Goal: Check status: Check status

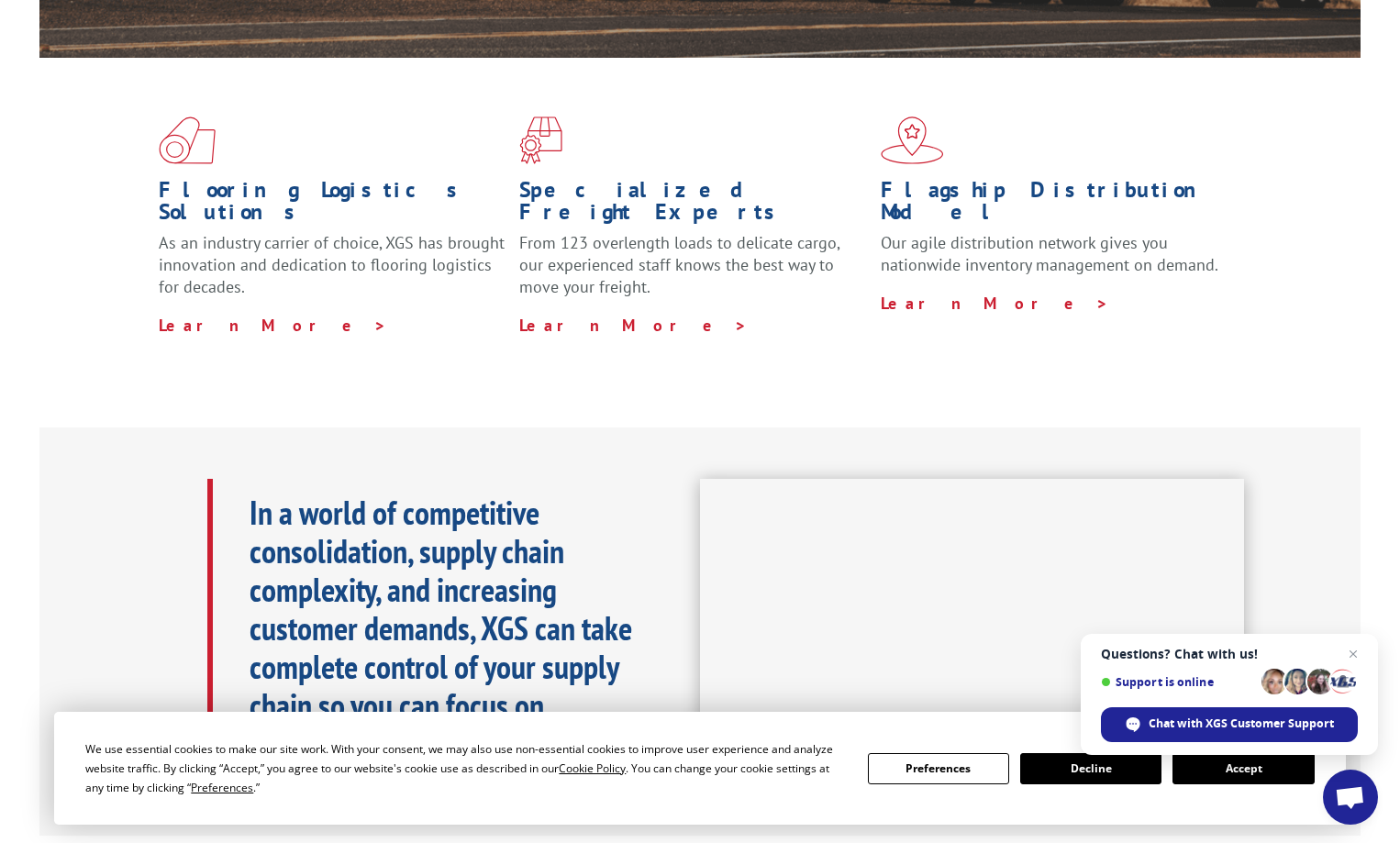
scroll to position [459, 0]
click at [1356, 649] on span "Open chat" at bounding box center [1354, 655] width 23 height 23
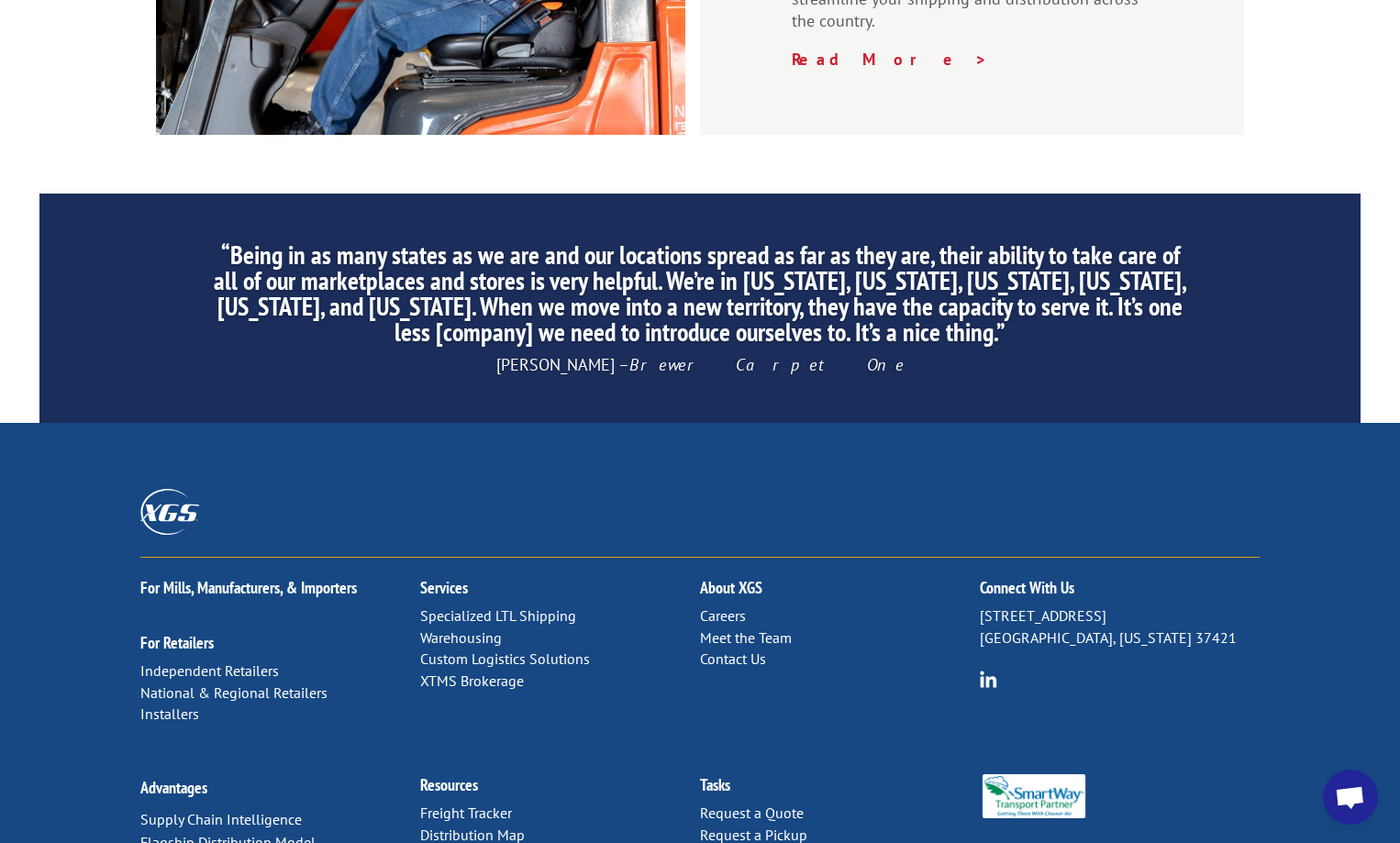
scroll to position [2789, 0]
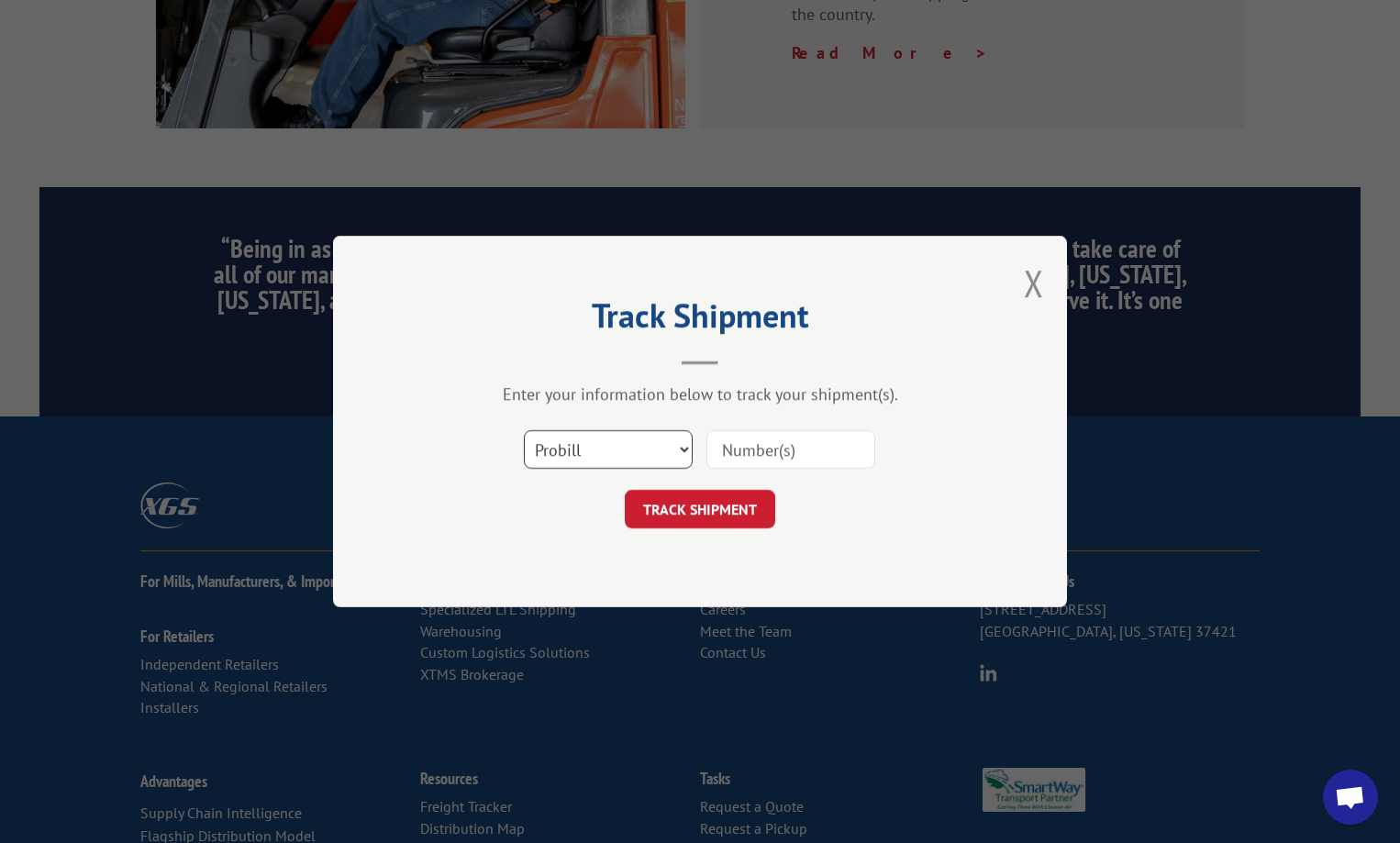
click at [673, 451] on select "Select category... Probill BOL PO" at bounding box center [609, 449] width 169 height 39
select select "bol"
click at [524, 430] on select "Select category... Probill BOL PO" at bounding box center [609, 449] width 169 height 39
click at [797, 454] on input at bounding box center [791, 449] width 169 height 39
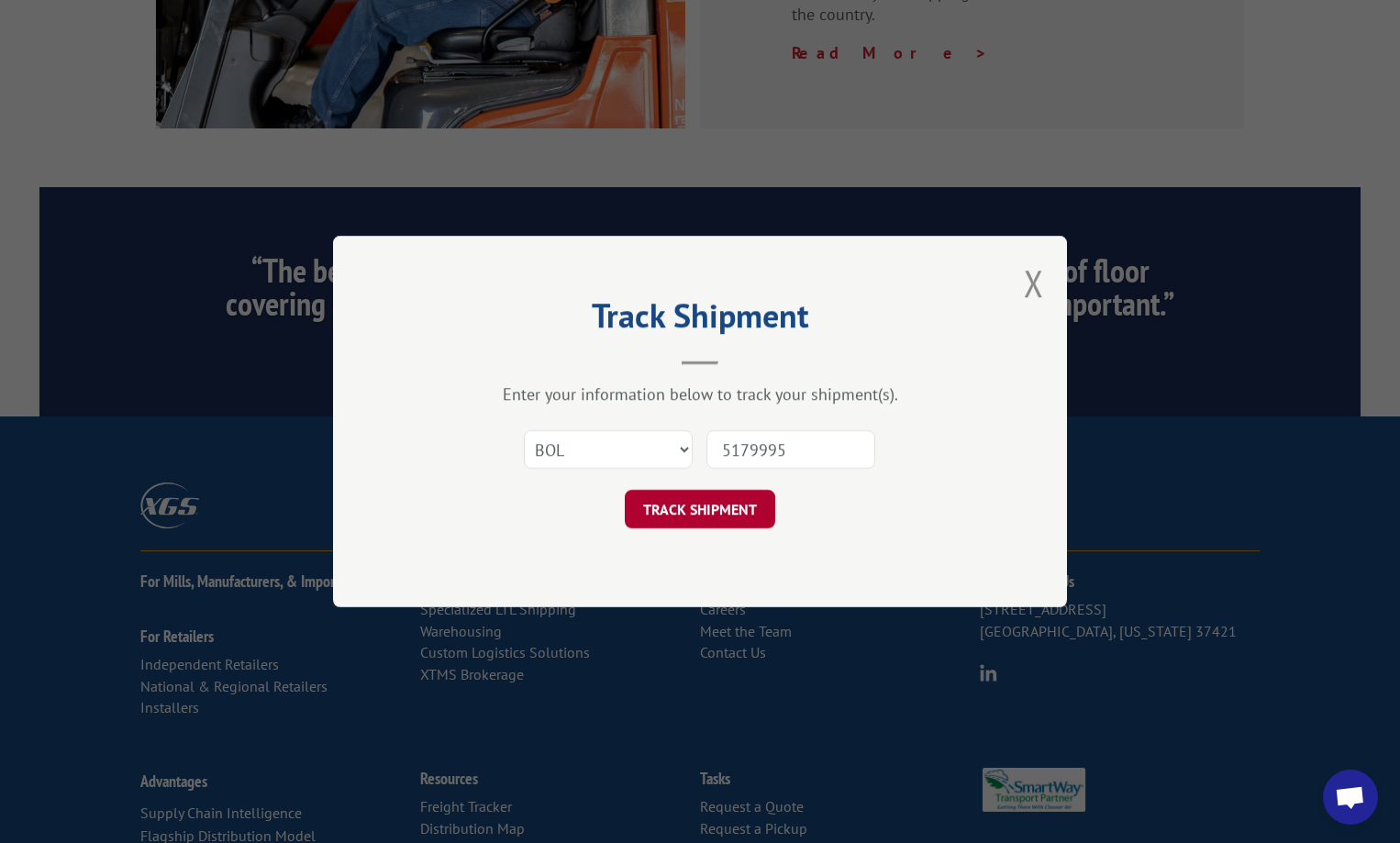
type input "5179995"
click at [733, 506] on button "TRACK SHIPMENT" at bounding box center [700, 508] width 150 height 39
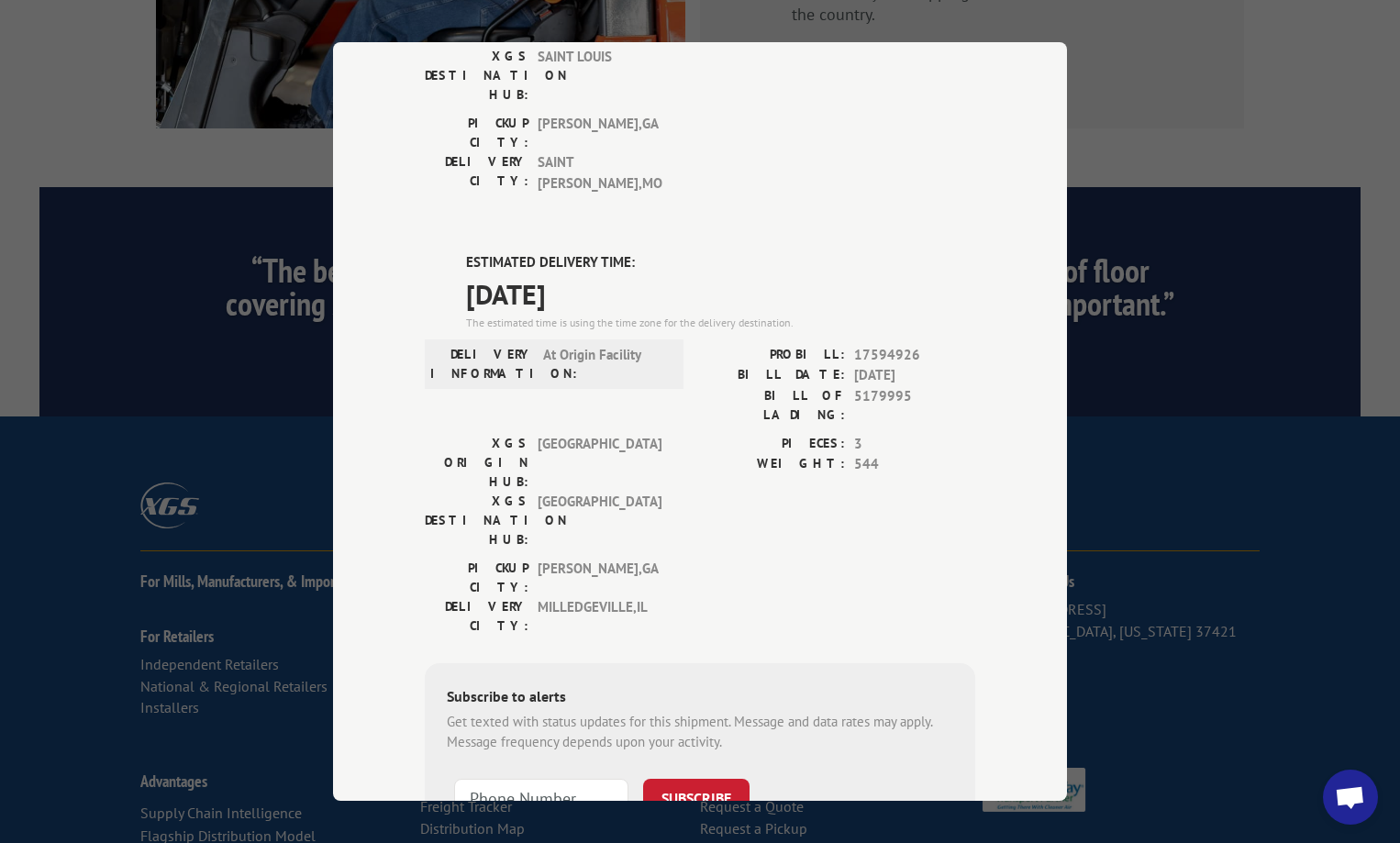
scroll to position [275, 0]
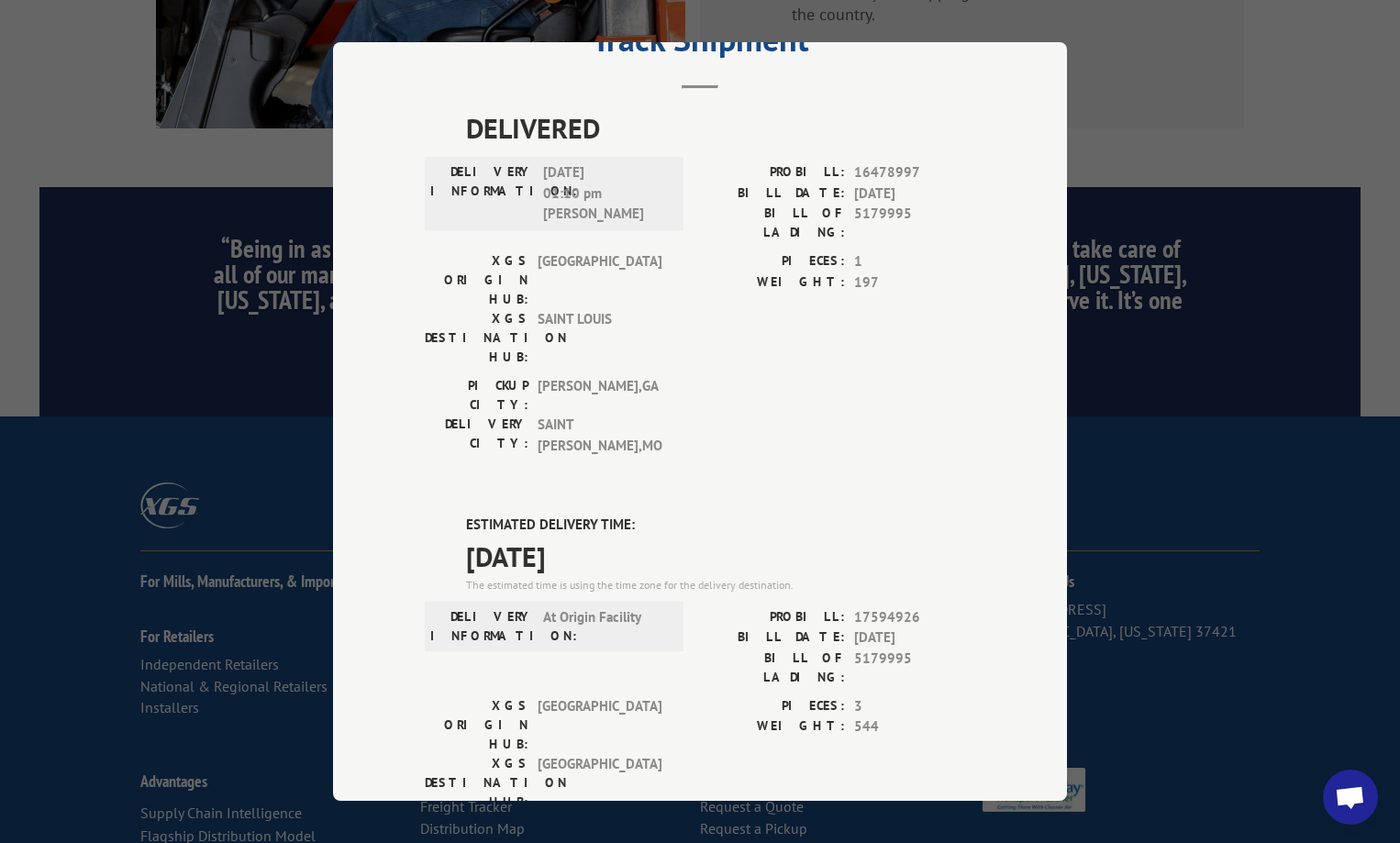
scroll to position [183, 0]
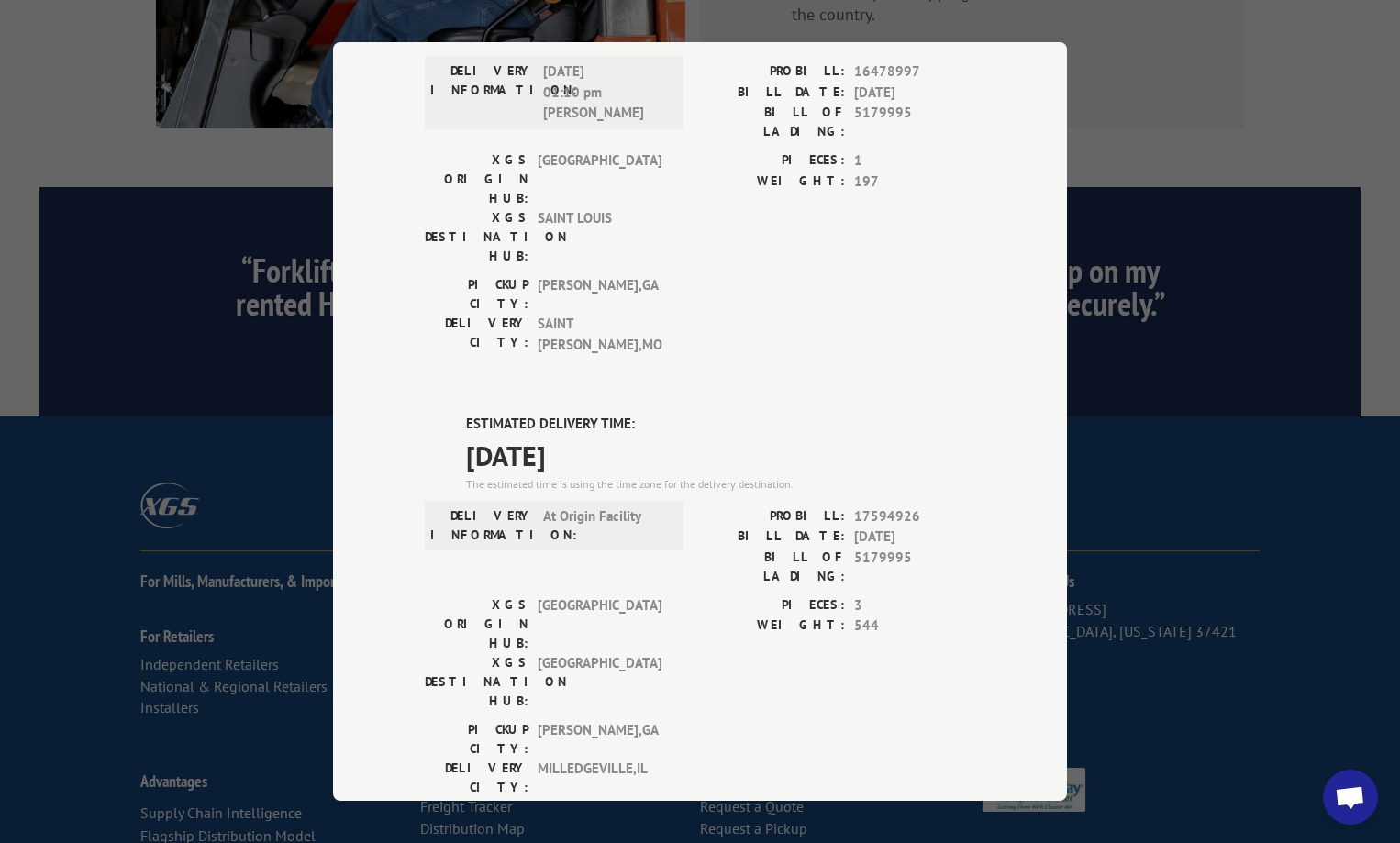
type input "[PHONE_NUMBER]"
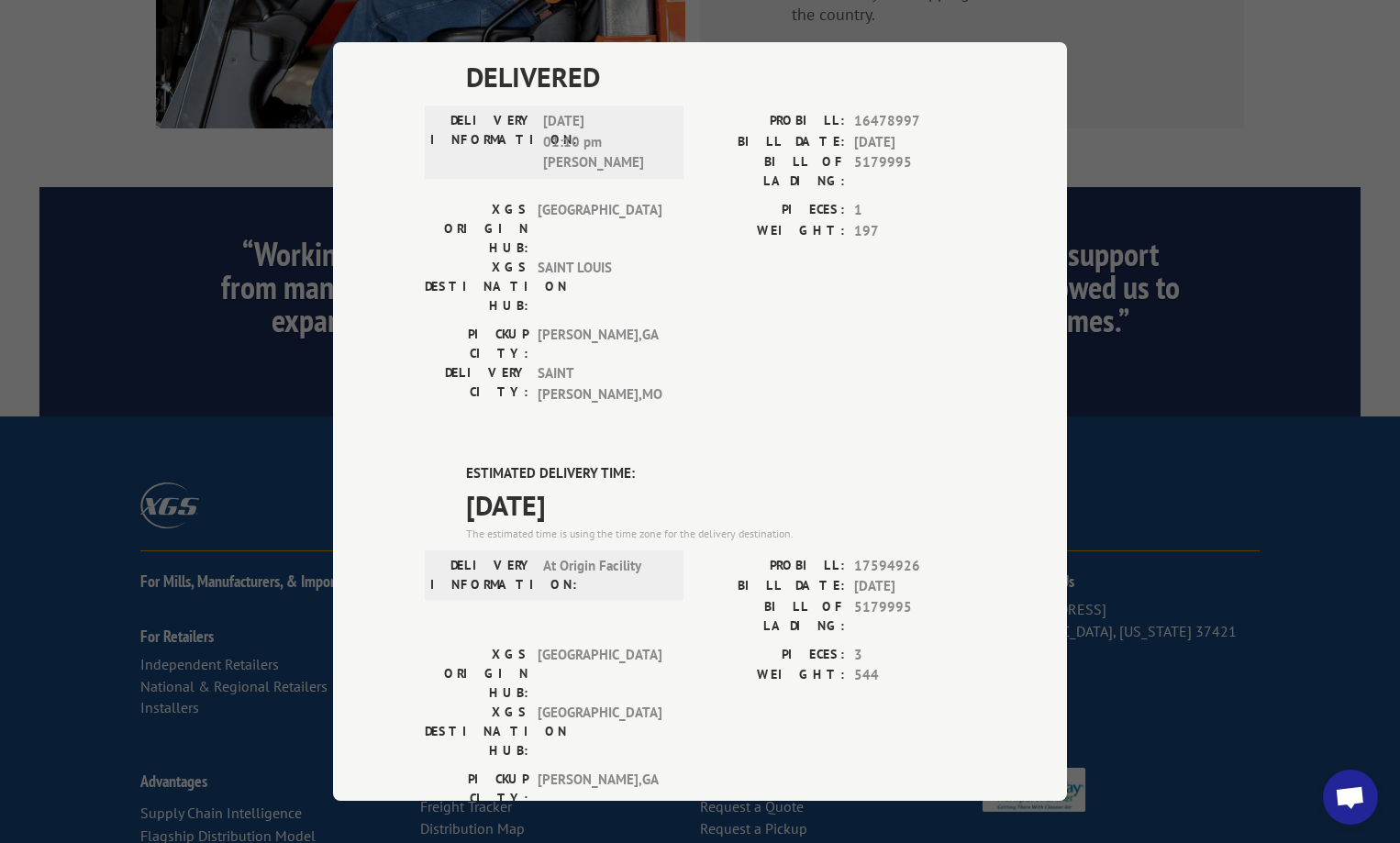
scroll to position [0, 0]
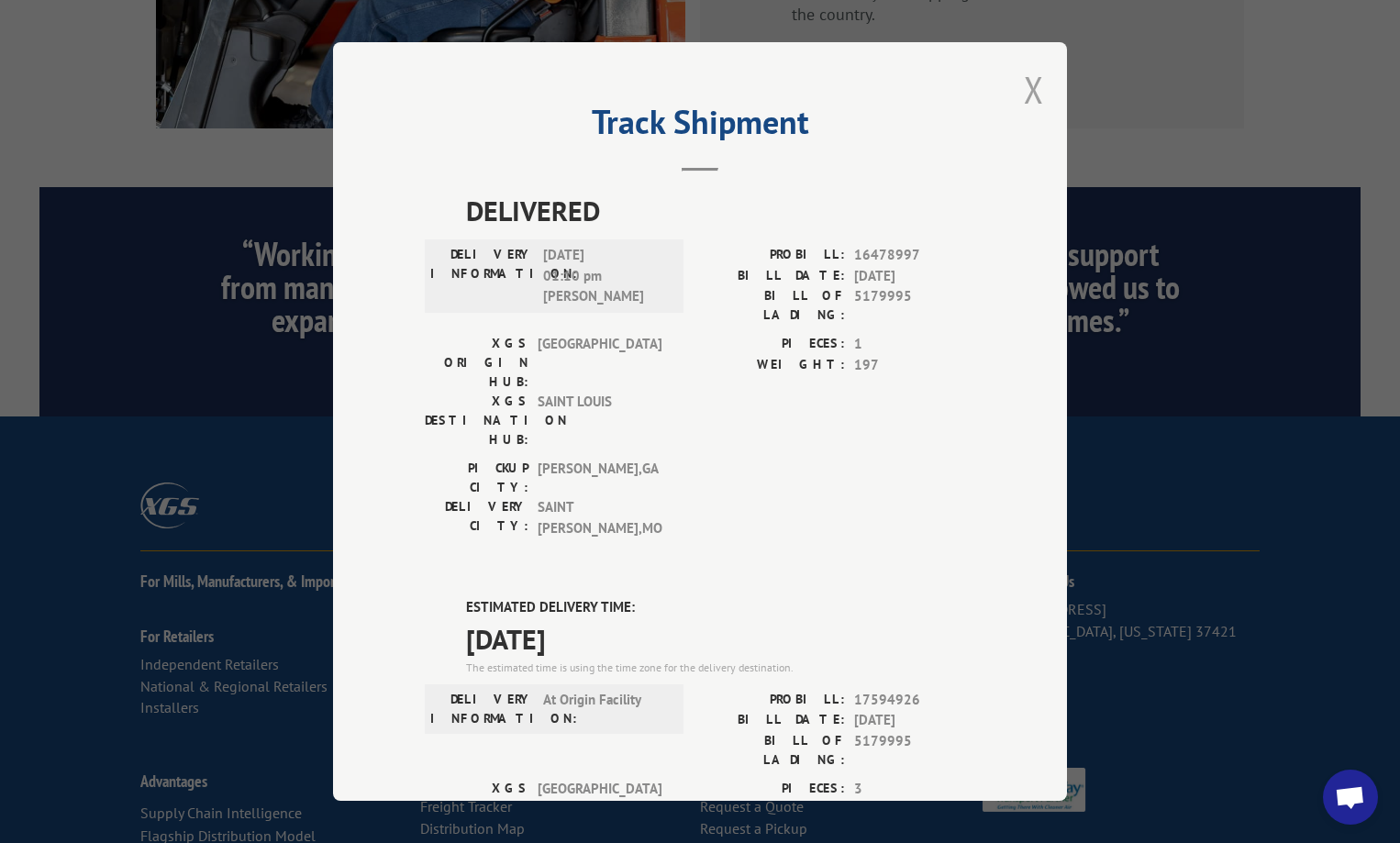
click at [1024, 91] on button "Close modal" at bounding box center [1034, 89] width 20 height 49
